Goal: Check status

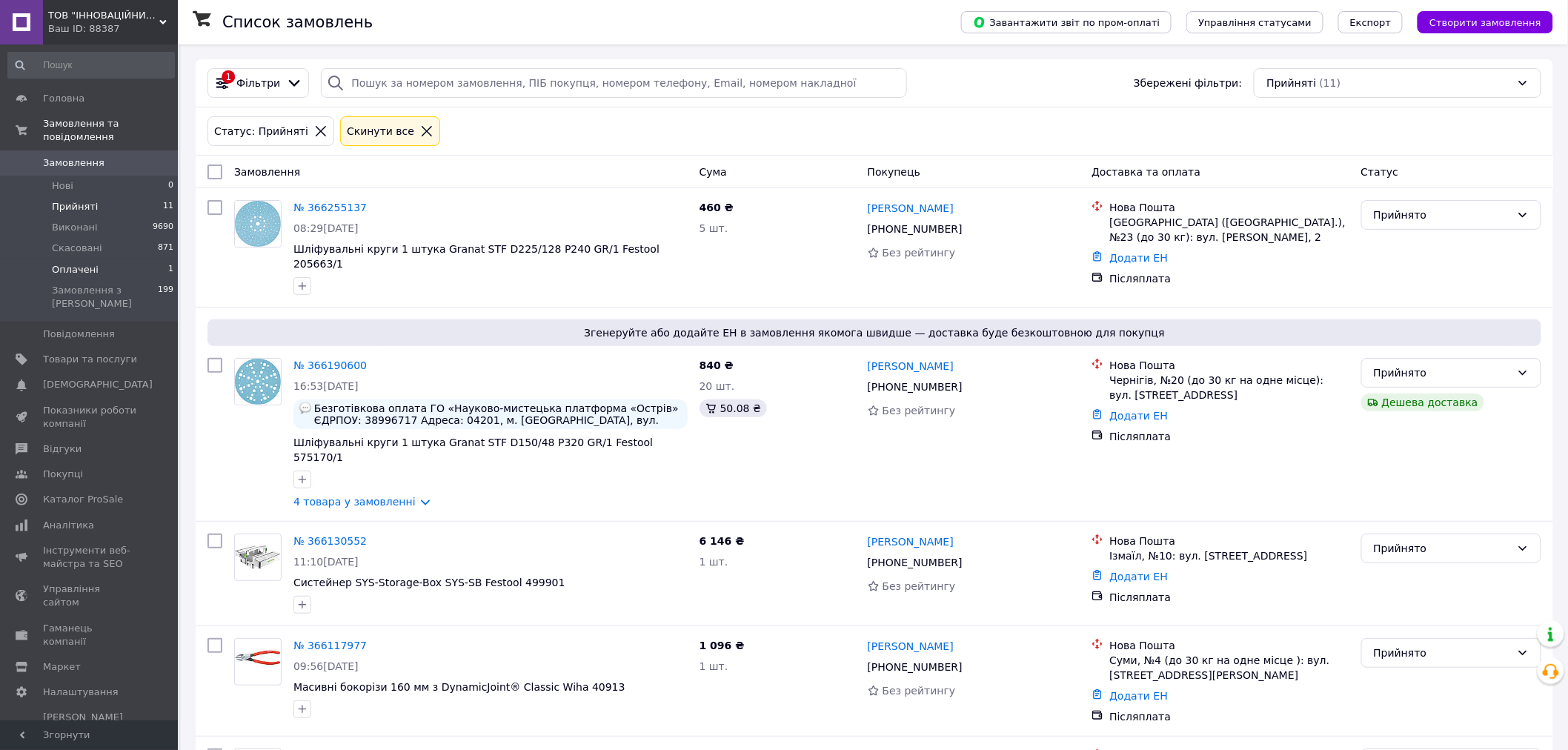
click at [74, 263] on span "Оплачені" at bounding box center [75, 269] width 46 height 13
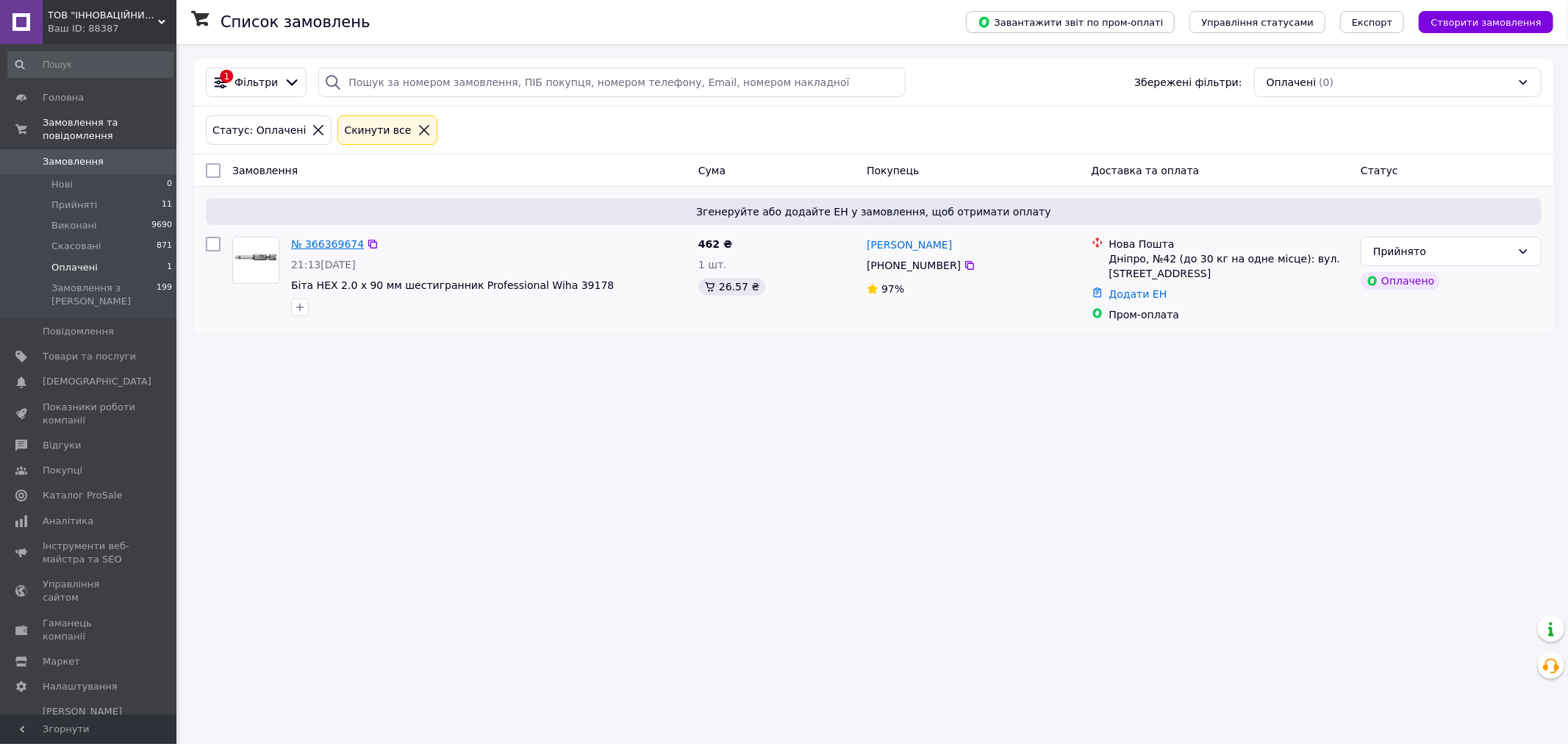
click at [321, 243] on link "№ 366369674" at bounding box center [327, 244] width 72 height 12
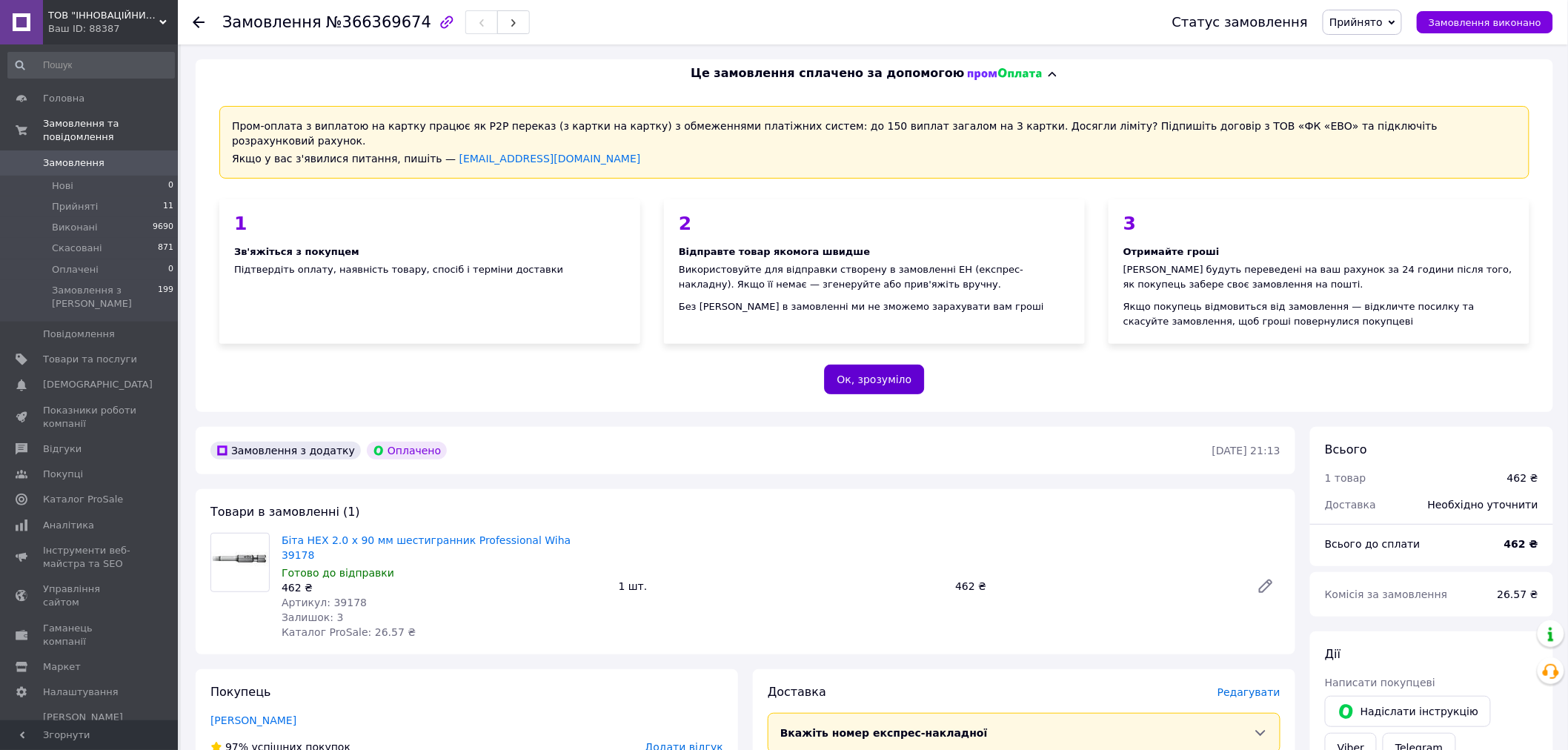
click at [869, 366] on button "Ок, зрозуміло" at bounding box center [875, 378] width 100 height 29
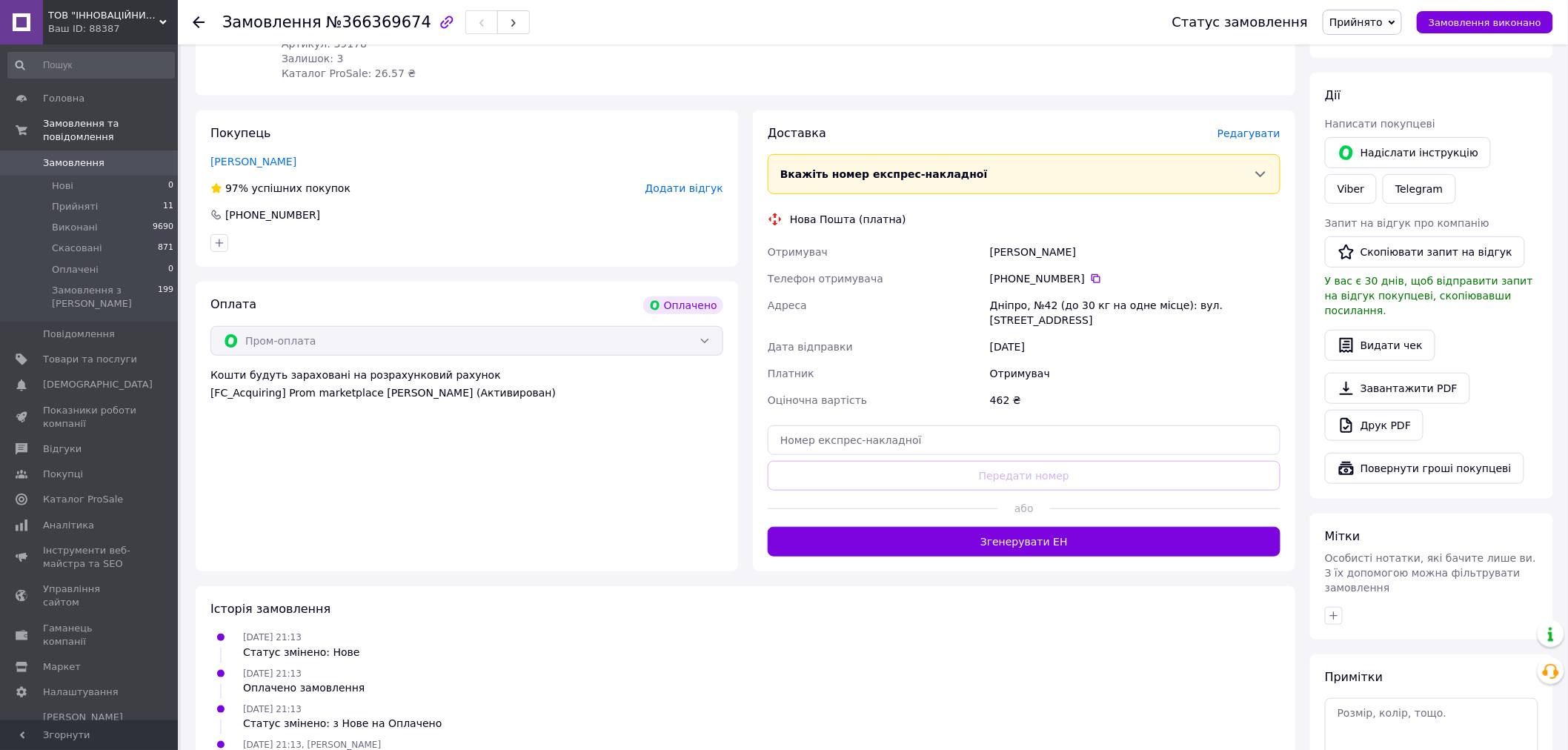
scroll to position [247, 0]
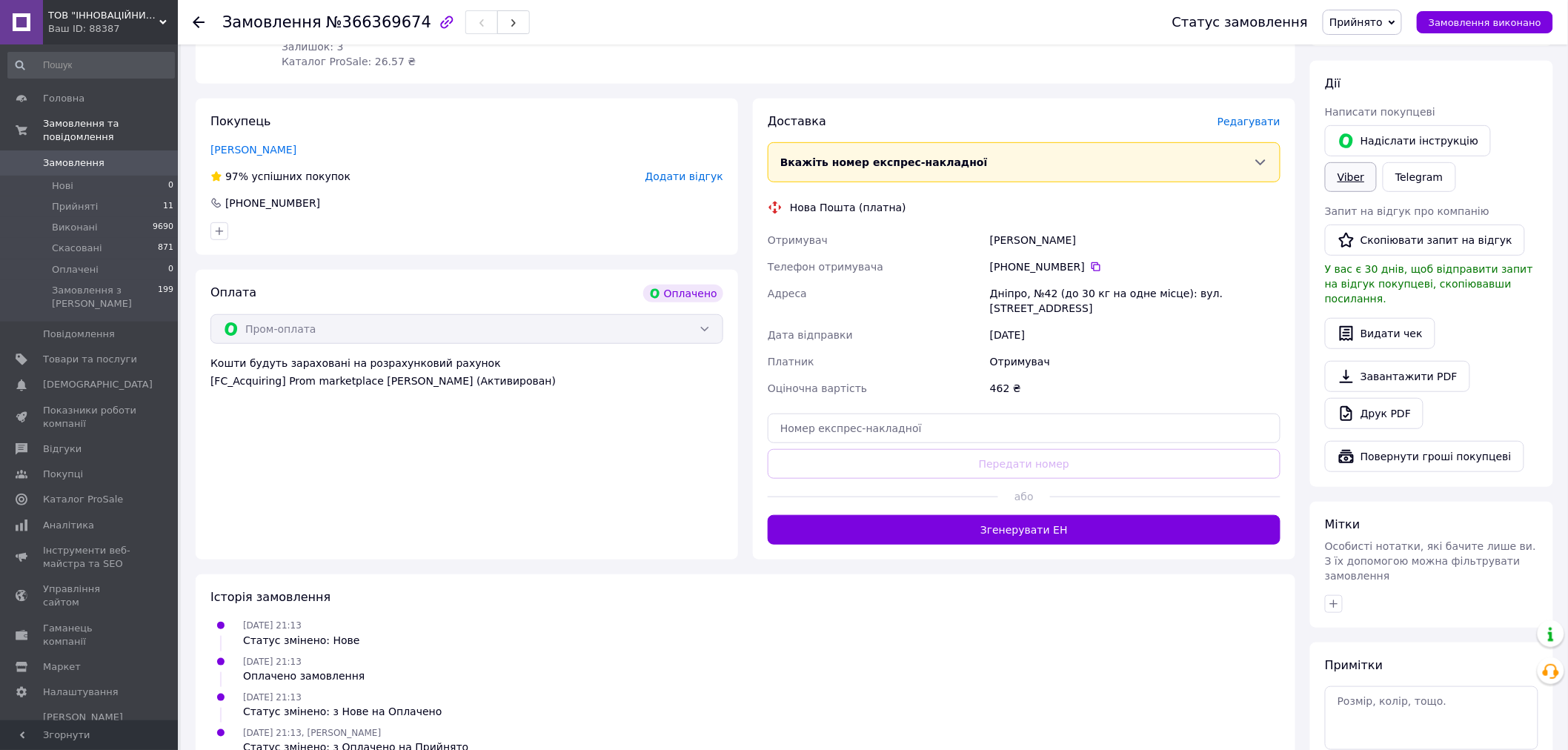
click at [1377, 162] on link "Viber" at bounding box center [1351, 176] width 52 height 29
click at [415, 474] on div "Оплата Оплачено Пром-оплата Кошти будуть зараховані на розрахунковий рахунок [F…" at bounding box center [467, 413] width 543 height 289
click at [76, 200] on span "Прийняті" at bounding box center [75, 207] width 46 height 13
